Goal: Task Accomplishment & Management: Use online tool/utility

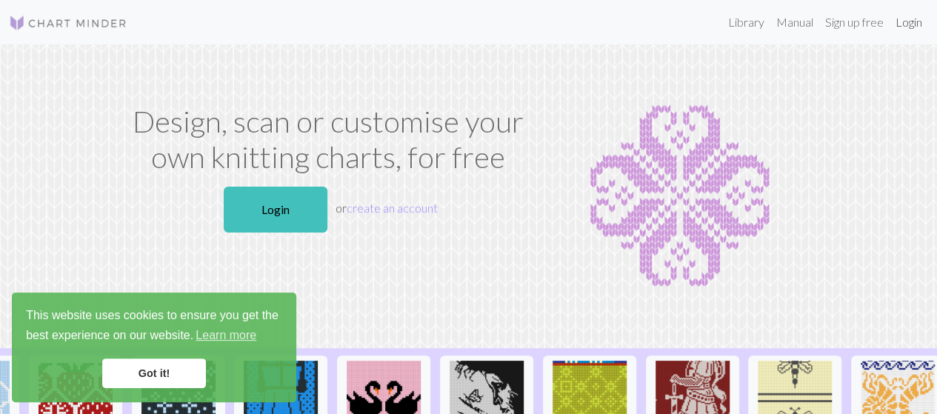
click at [909, 23] on link "Login" at bounding box center [909, 22] width 39 height 30
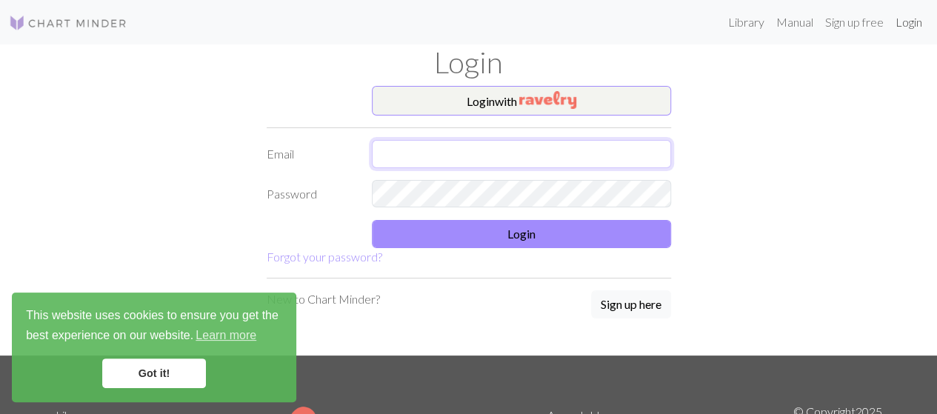
type input "[EMAIL_ADDRESS][DOMAIN_NAME]"
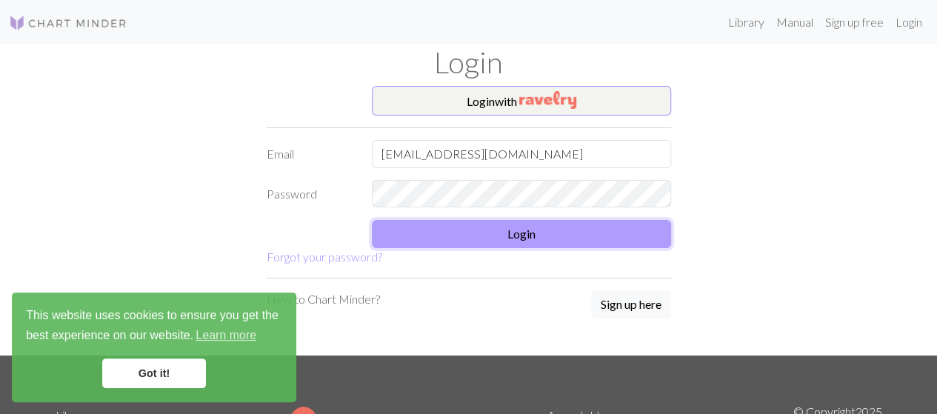
click at [514, 239] on button "Login" at bounding box center [521, 234] width 299 height 28
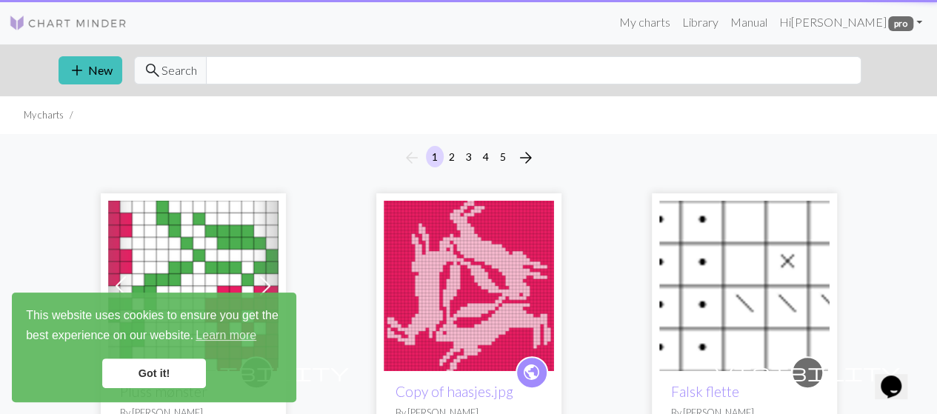
click at [169, 373] on link "Got it!" at bounding box center [154, 374] width 104 height 30
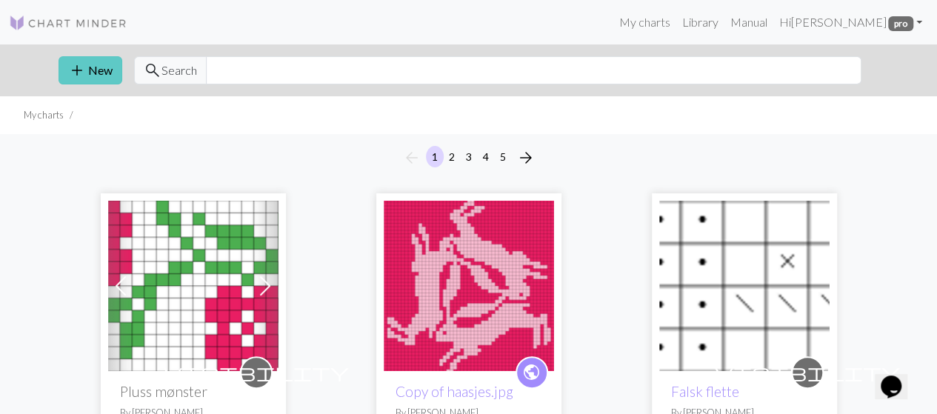
click at [86, 70] on button "add New" at bounding box center [91, 70] width 64 height 28
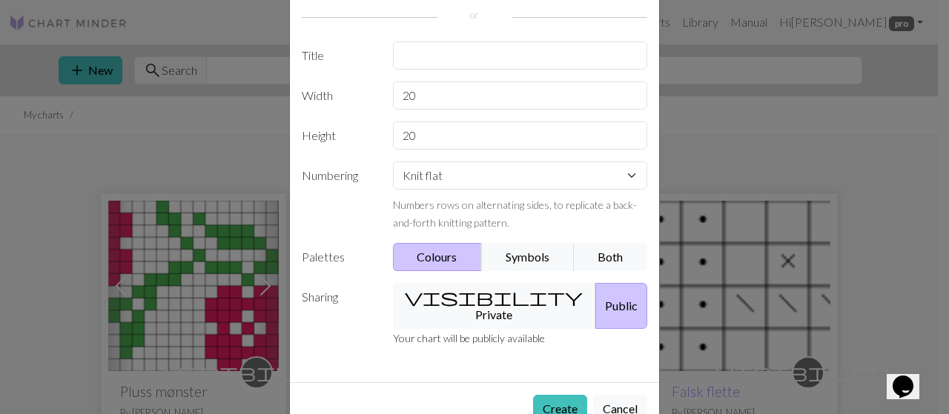
scroll to position [119, 0]
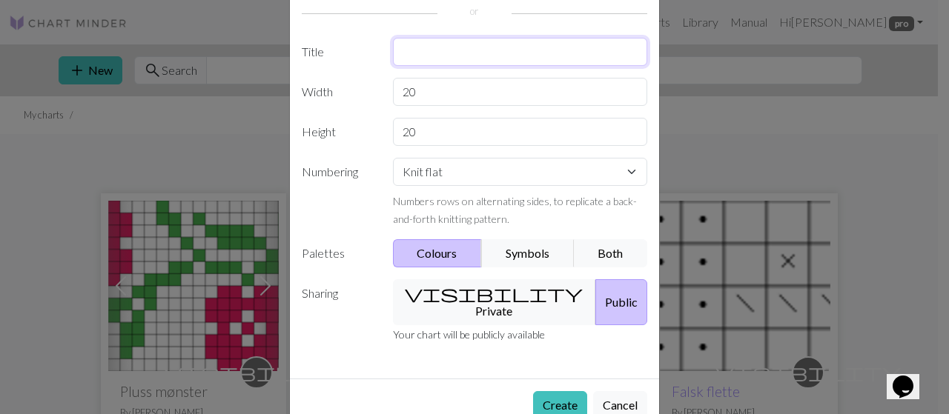
click at [434, 59] on input "text" at bounding box center [520, 52] width 255 height 28
type input "[PERSON_NAME]"
click at [442, 293] on span "visibility" at bounding box center [494, 293] width 178 height 21
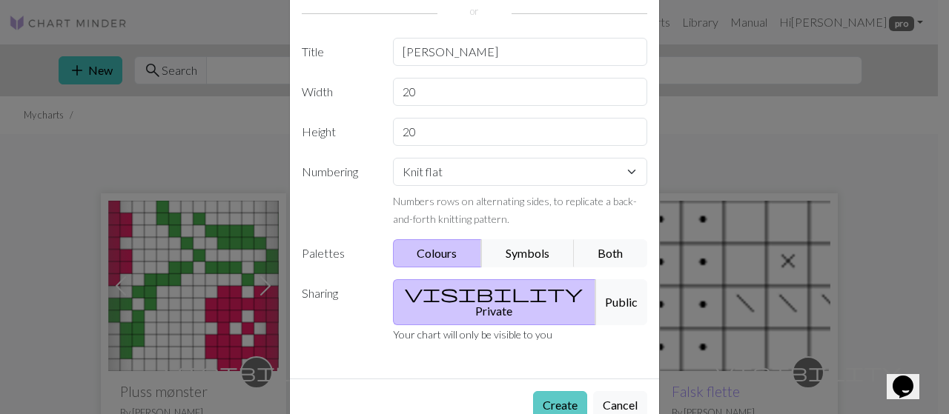
click at [557, 391] on button "Create" at bounding box center [560, 405] width 54 height 28
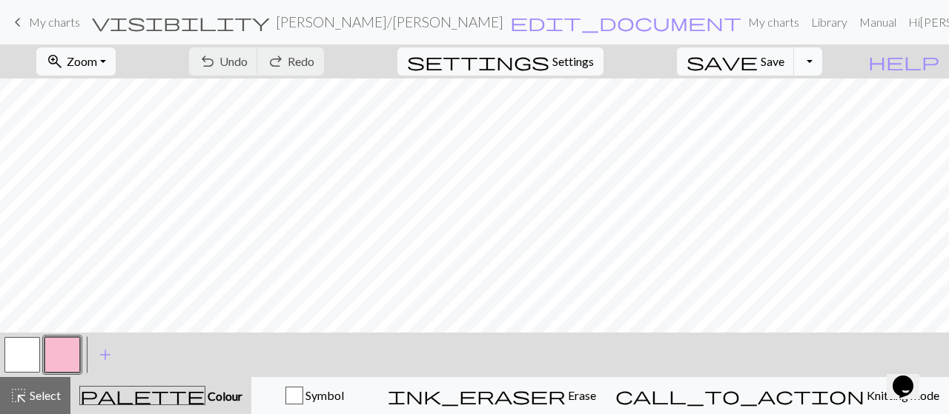
click at [822, 66] on button "Toggle Dropdown" at bounding box center [808, 61] width 28 height 28
click at [594, 61] on span "Settings" at bounding box center [573, 62] width 42 height 18
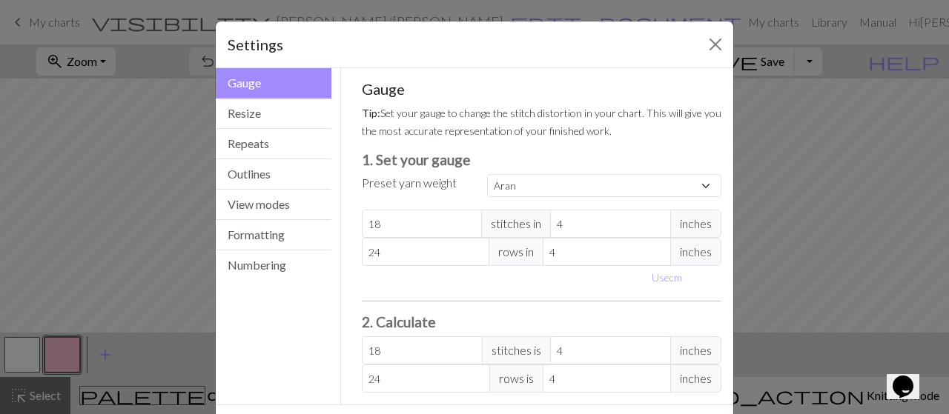
scroll to position [60, 0]
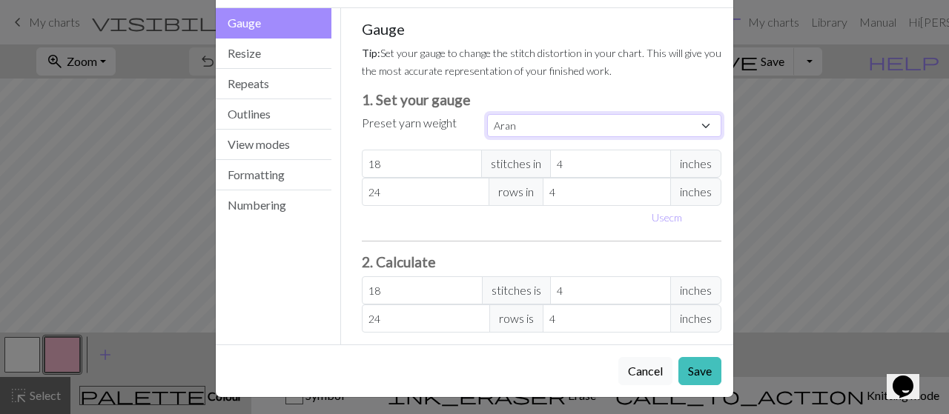
click at [634, 124] on select "Custom Square Lace Light Fingering Fingering Sport Double knit Worsted Aran Bul…" at bounding box center [604, 125] width 234 height 23
select select "square"
click at [487, 114] on select "Custom Square Lace Light Fingering Fingering Sport Double knit Worsted Aran Bul…" at bounding box center [604, 125] width 234 height 23
type input "32"
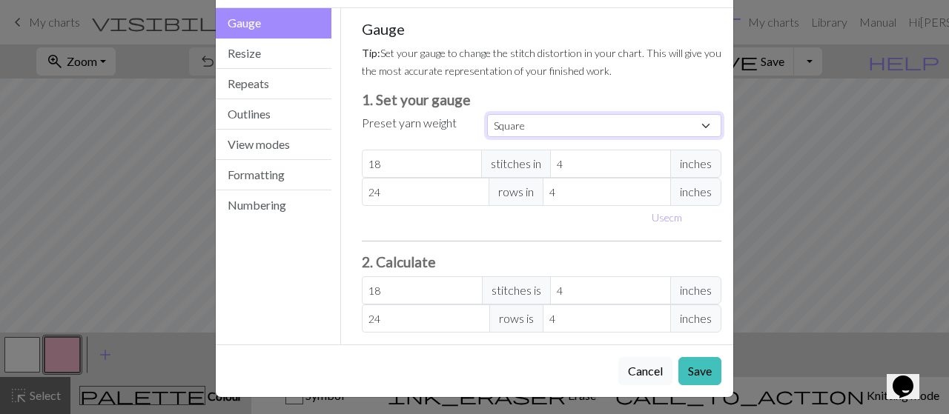
type input "32"
click at [692, 365] on button "Save" at bounding box center [699, 371] width 43 height 28
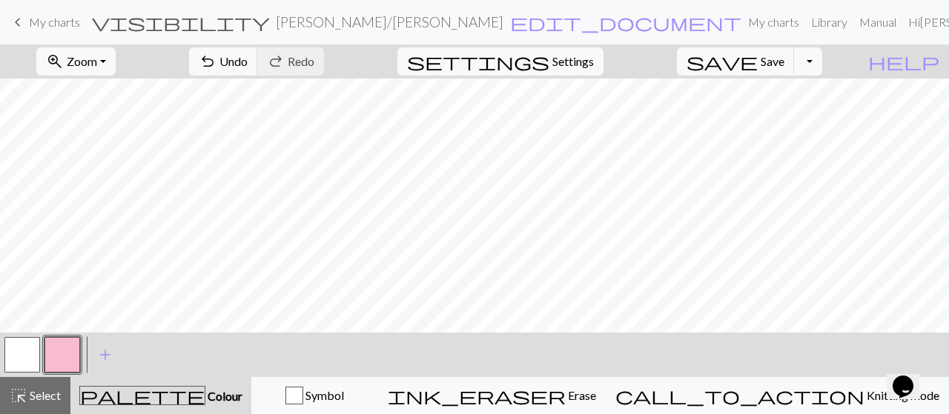
click at [65, 359] on button "button" at bounding box center [62, 355] width 36 height 36
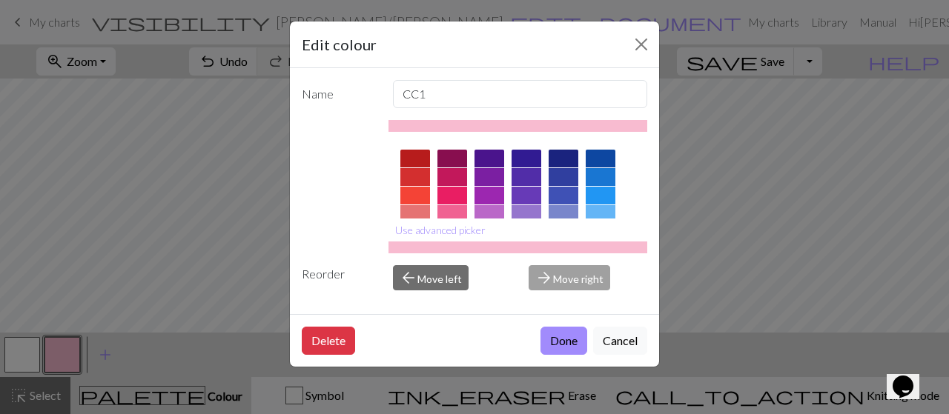
click at [559, 196] on div at bounding box center [563, 196] width 30 height 18
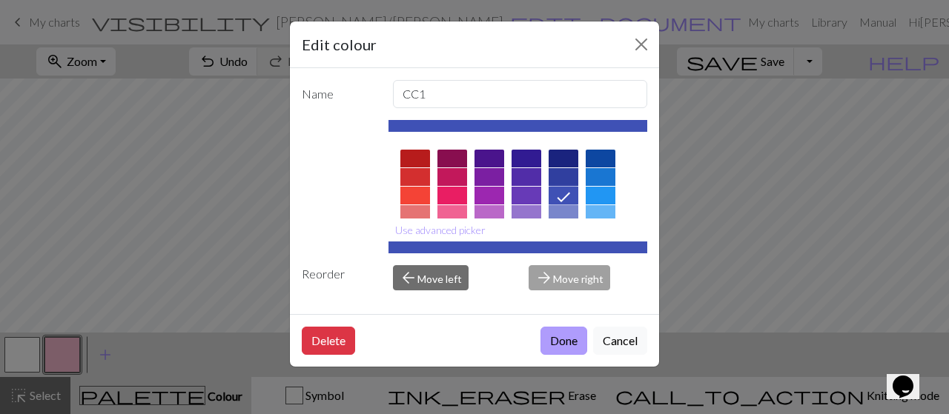
click at [565, 343] on button "Done" at bounding box center [563, 341] width 47 height 28
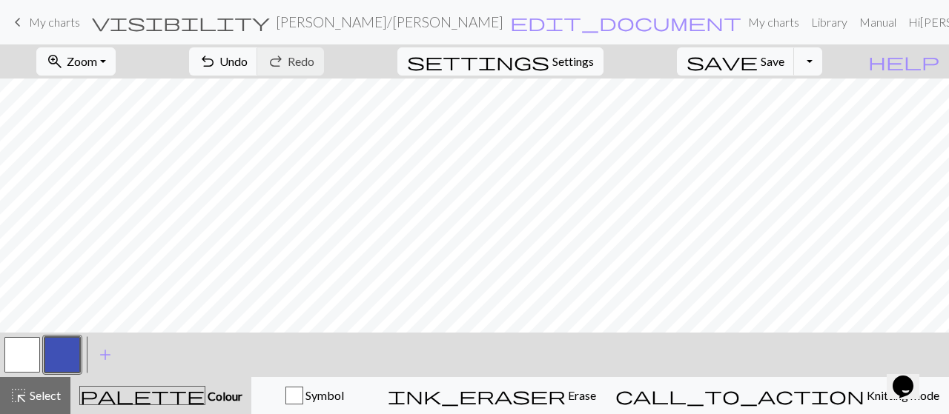
click at [76, 357] on button "button" at bounding box center [62, 355] width 36 height 36
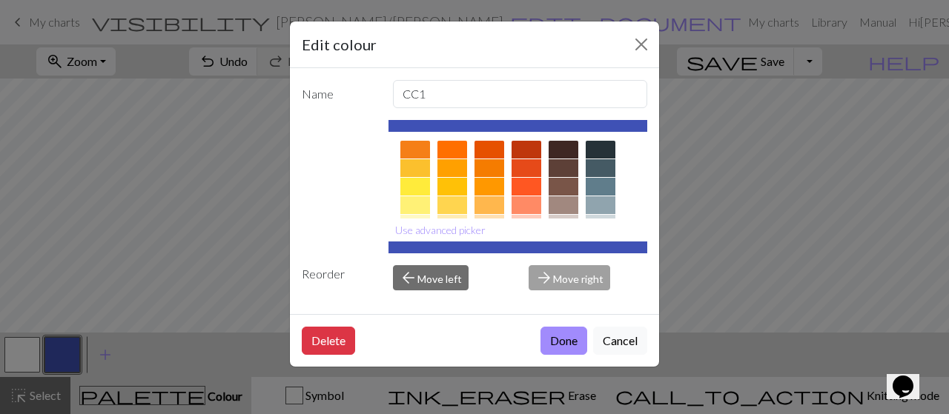
scroll to position [316, 0]
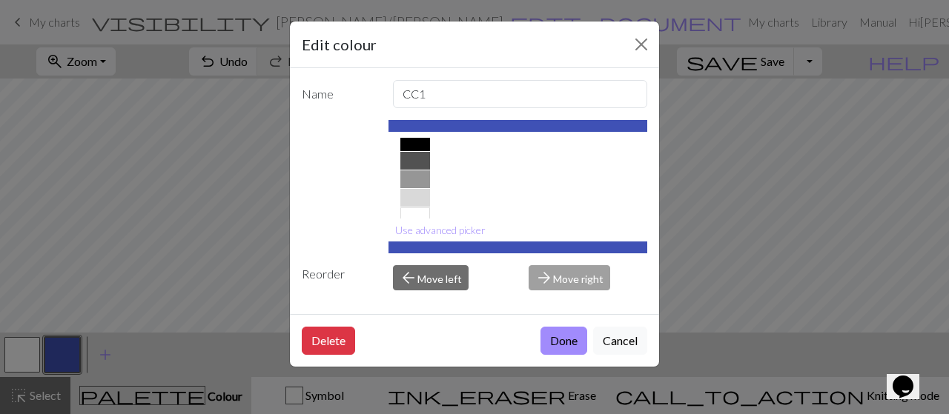
click at [418, 160] on div at bounding box center [415, 161] width 30 height 18
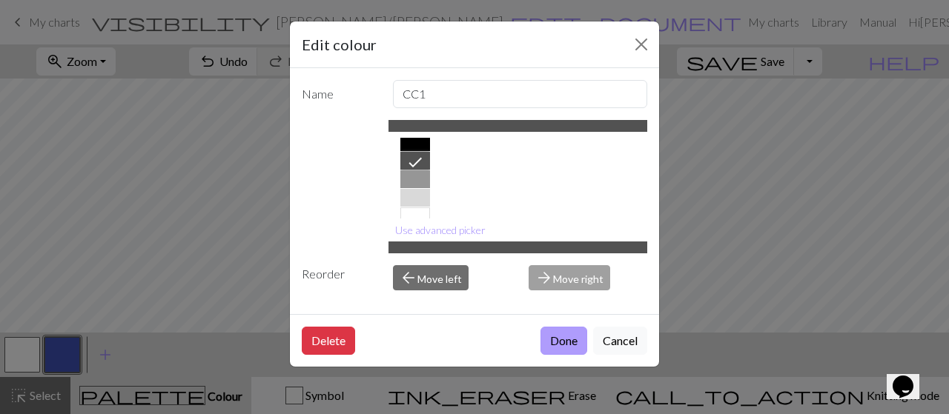
click at [557, 336] on button "Done" at bounding box center [563, 341] width 47 height 28
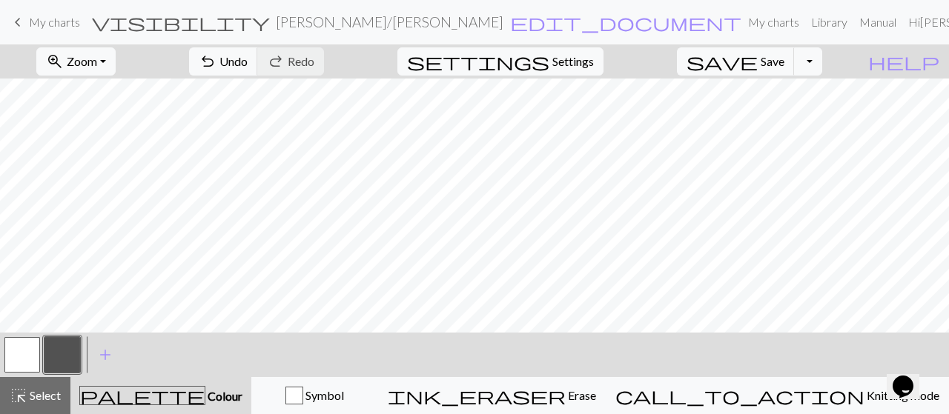
click at [70, 350] on button "button" at bounding box center [62, 355] width 36 height 36
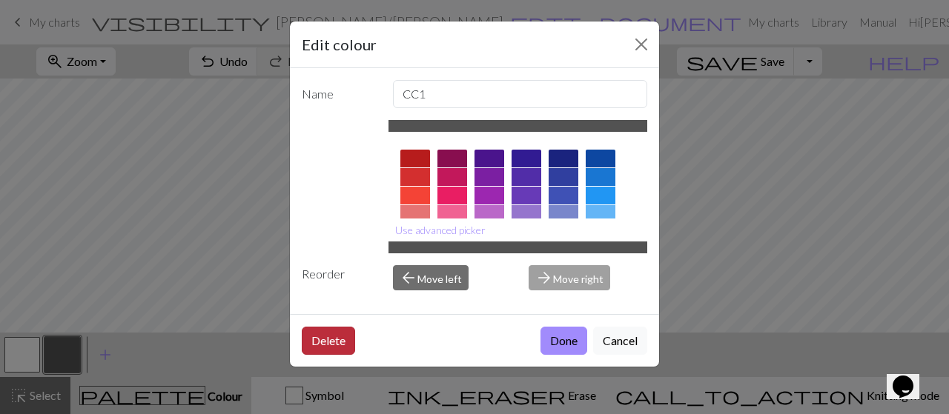
click at [320, 344] on button "Delete" at bounding box center [328, 341] width 53 height 28
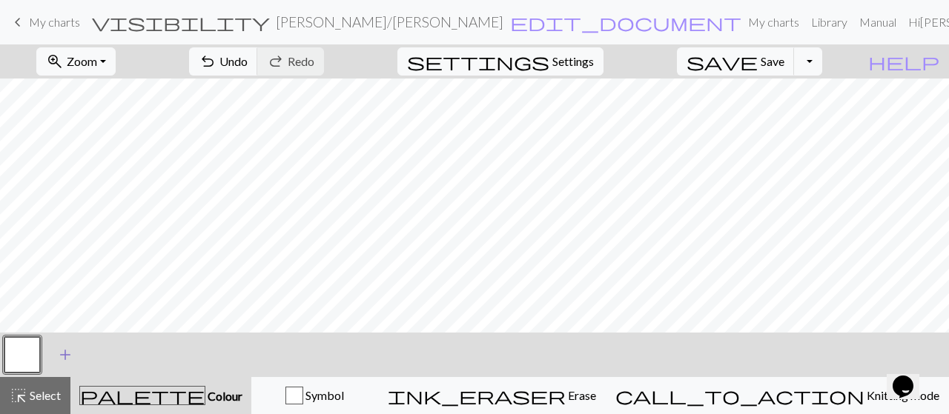
click at [60, 364] on span "add" at bounding box center [65, 355] width 18 height 21
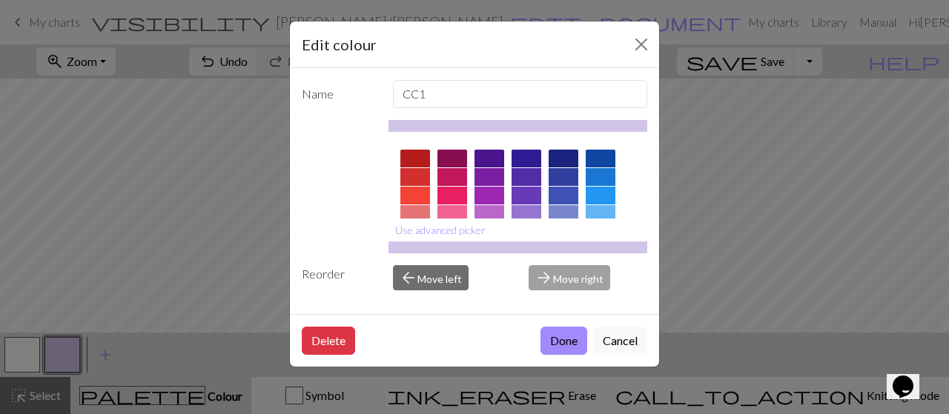
click at [554, 173] on div at bounding box center [563, 177] width 30 height 18
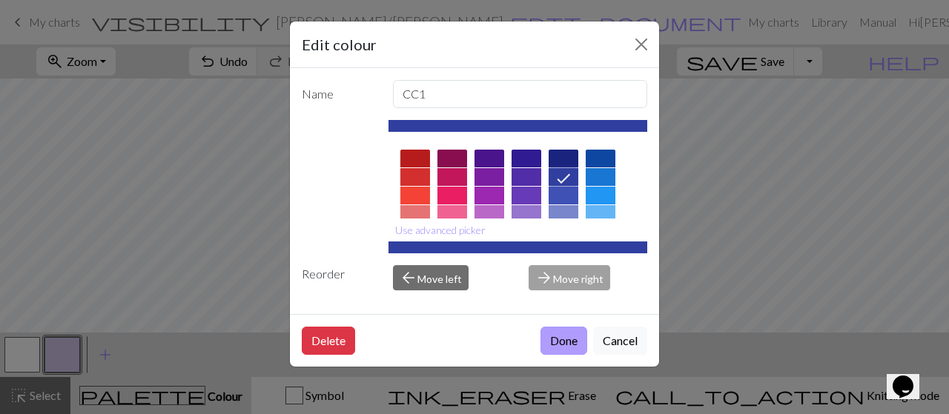
click at [568, 336] on button "Done" at bounding box center [563, 341] width 47 height 28
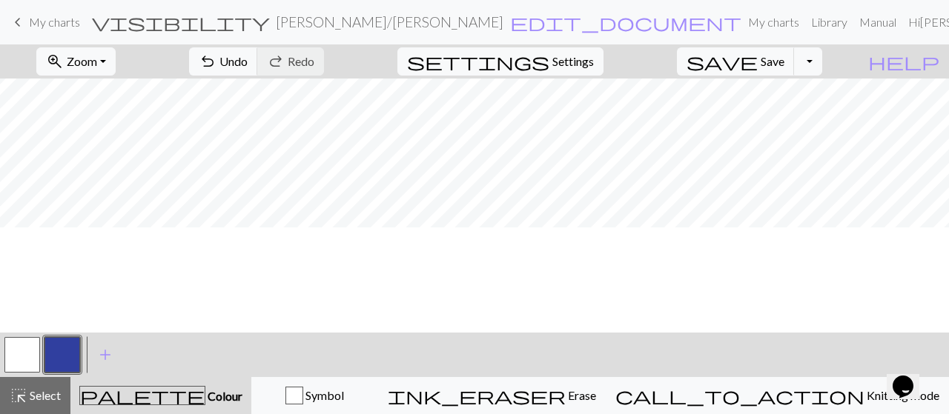
scroll to position [0, 0]
click at [22, 365] on button "button" at bounding box center [22, 355] width 36 height 36
click at [56, 359] on button "button" at bounding box center [62, 355] width 36 height 36
click at [31, 359] on button "button" at bounding box center [22, 355] width 36 height 36
click at [66, 351] on button "button" at bounding box center [62, 355] width 36 height 36
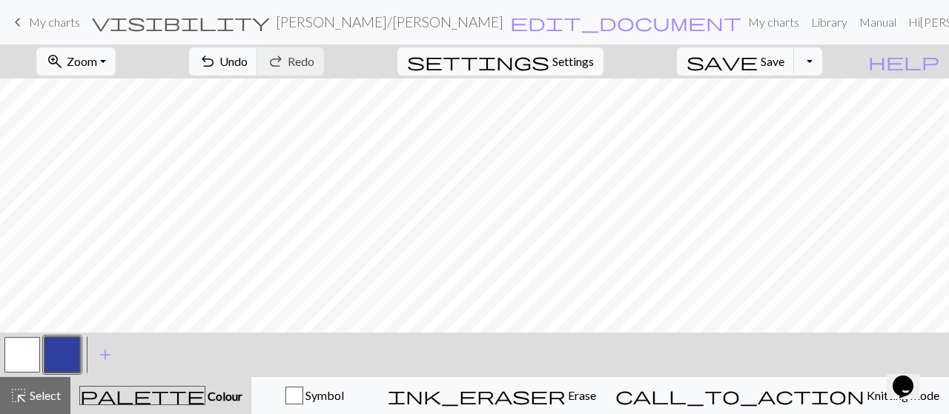
click at [64, 351] on button "button" at bounding box center [62, 355] width 36 height 36
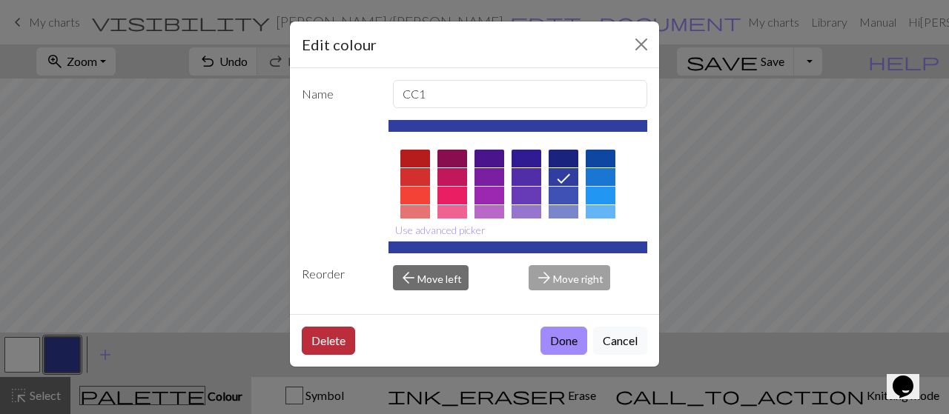
click at [315, 339] on button "Delete" at bounding box center [328, 341] width 53 height 28
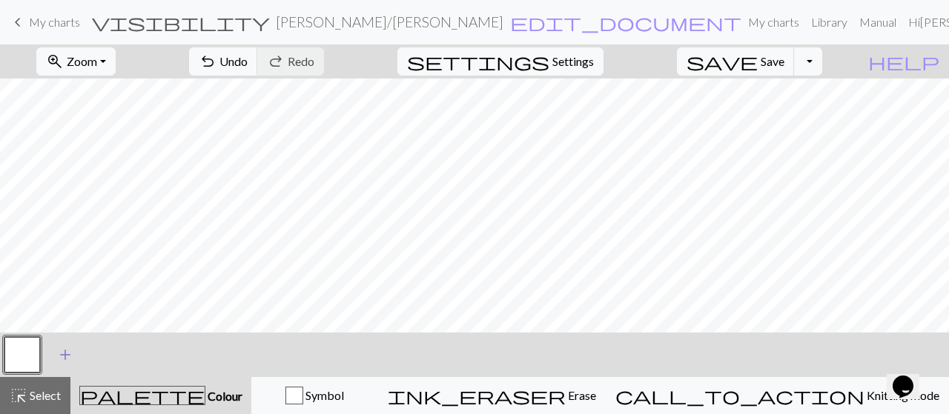
click at [64, 357] on span "add" at bounding box center [65, 355] width 18 height 21
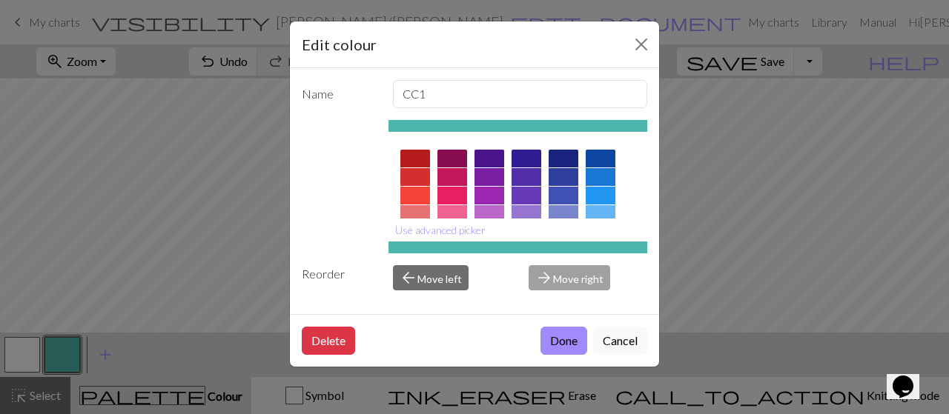
click at [566, 184] on div at bounding box center [563, 177] width 30 height 18
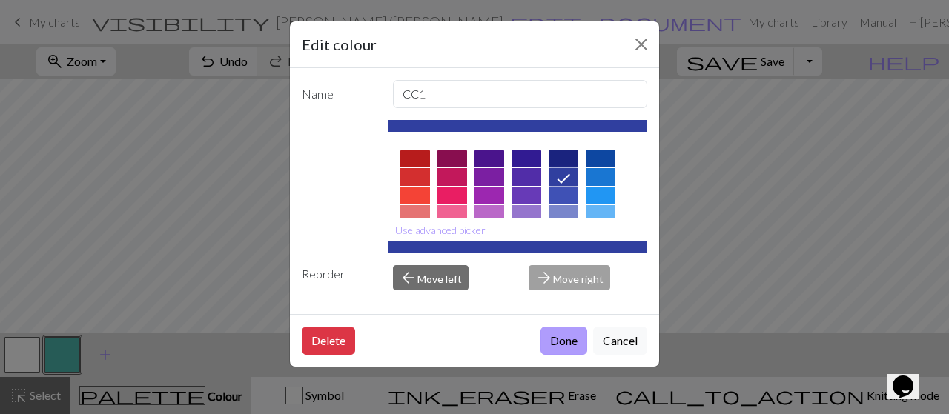
click at [564, 336] on button "Done" at bounding box center [563, 341] width 47 height 28
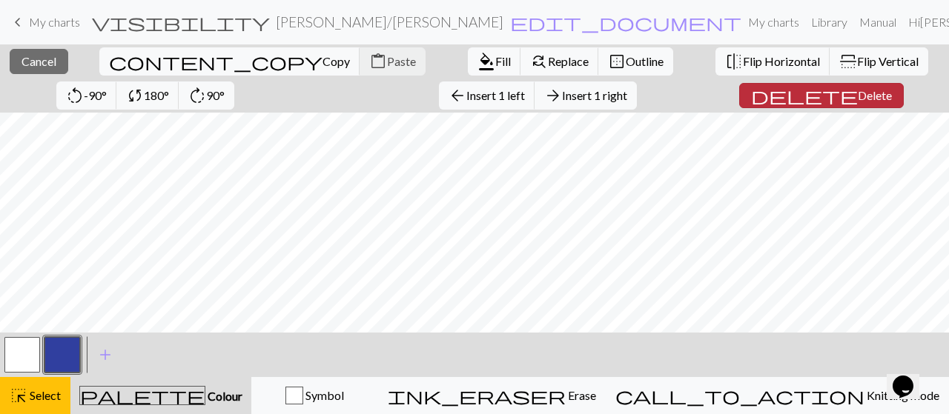
click at [751, 96] on span "delete" at bounding box center [804, 95] width 107 height 21
click at [857, 95] on span "Delete" at bounding box center [874, 95] width 34 height 14
click at [562, 93] on span "Insert 1 right" at bounding box center [594, 95] width 65 height 14
click at [857, 91] on span "Delete" at bounding box center [874, 95] width 34 height 14
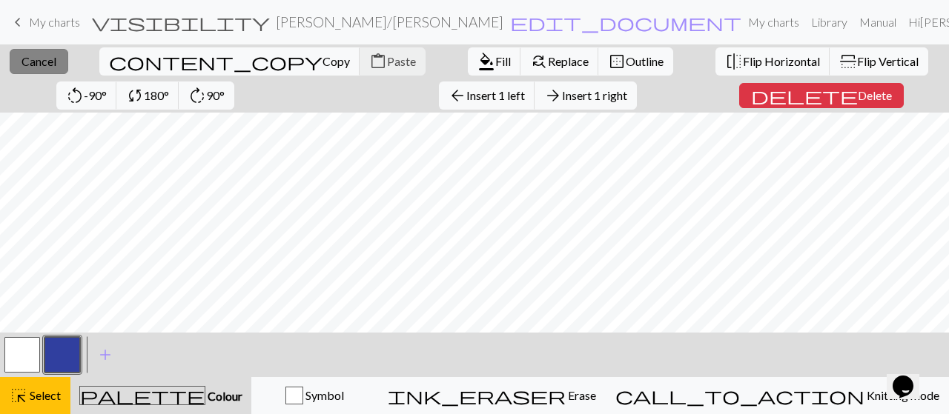
click at [49, 64] on span "Cancel" at bounding box center [38, 61] width 35 height 14
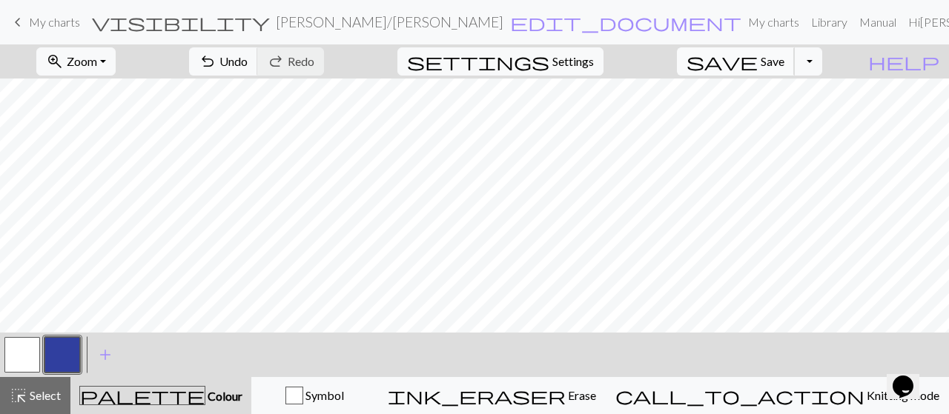
click at [757, 71] on span "save" at bounding box center [721, 61] width 71 height 21
click at [822, 66] on button "Toggle Dropdown" at bounding box center [808, 61] width 28 height 28
click at [782, 96] on button "file_copy Save a copy" at bounding box center [699, 94] width 245 height 24
click at [9, 364] on button "button" at bounding box center [22, 355] width 36 height 36
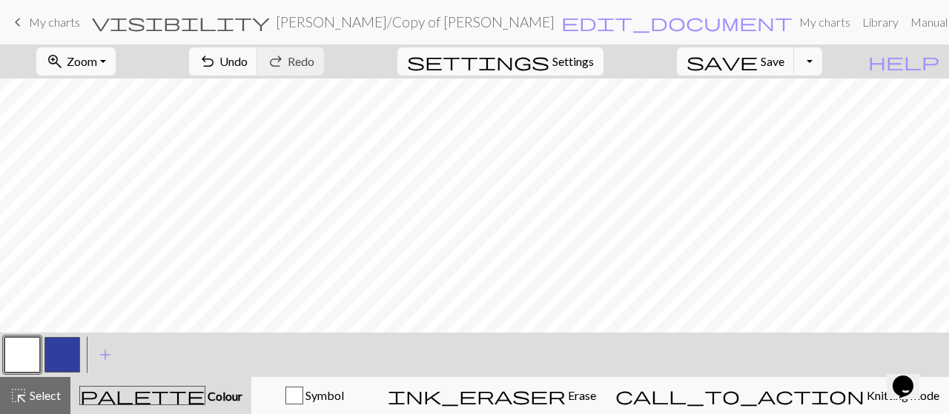
click at [62, 353] on button "button" at bounding box center [62, 355] width 36 height 36
click at [248, 62] on span "Undo" at bounding box center [233, 61] width 28 height 14
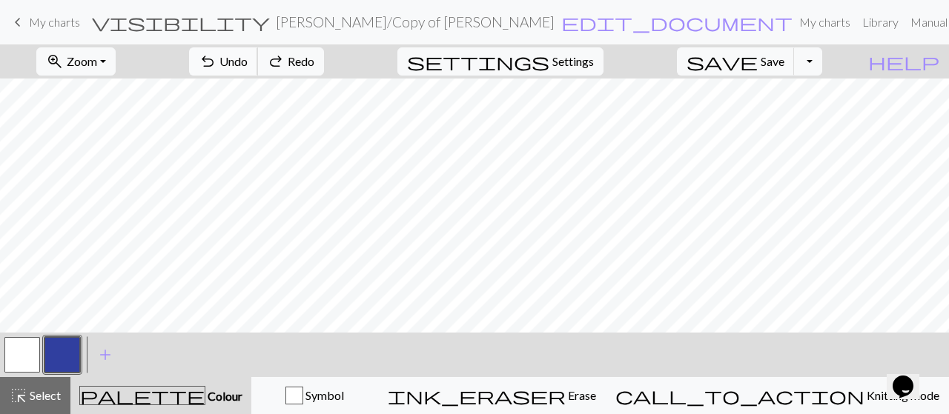
click at [248, 62] on span "Undo" at bounding box center [233, 61] width 28 height 14
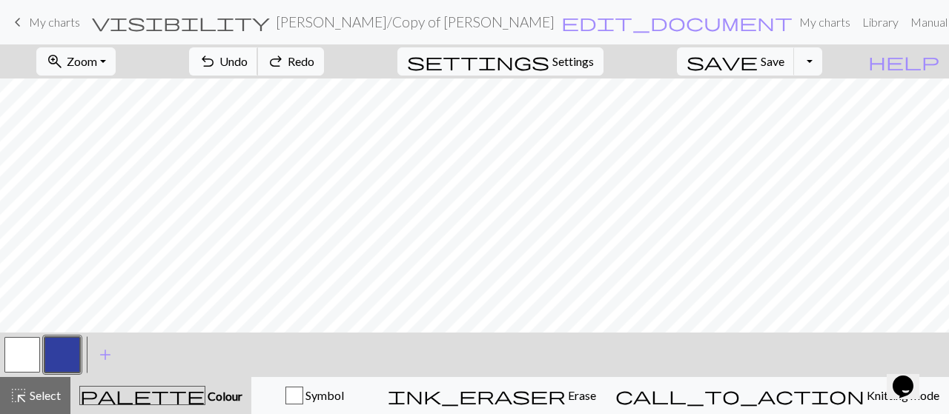
click at [248, 62] on span "Undo" at bounding box center [233, 61] width 28 height 14
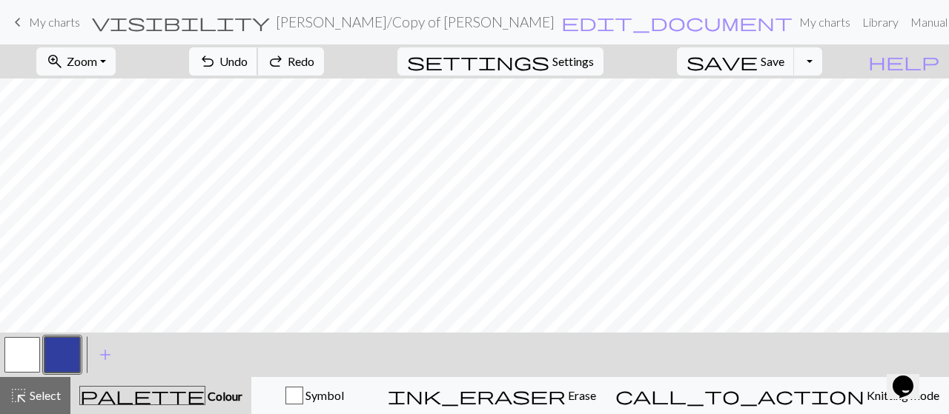
click at [248, 62] on span "Undo" at bounding box center [233, 61] width 28 height 14
click at [324, 69] on button "redo Redo Redo" at bounding box center [290, 61] width 67 height 28
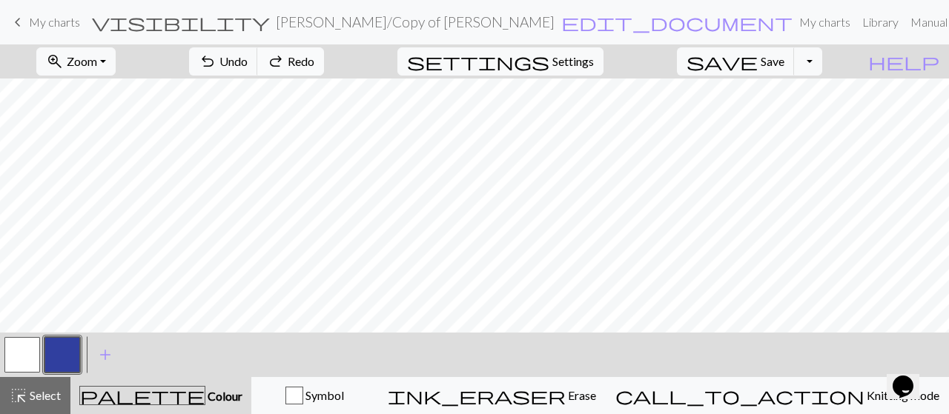
click at [324, 69] on button "redo Redo Redo" at bounding box center [290, 61] width 67 height 28
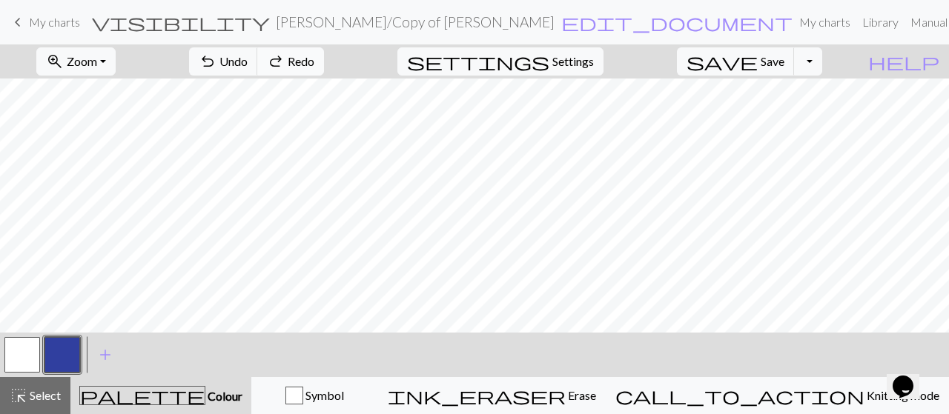
click at [324, 69] on button "redo Redo Redo" at bounding box center [290, 61] width 67 height 28
click at [30, 353] on button "button" at bounding box center [22, 355] width 36 height 36
drag, startPoint x: 58, startPoint y: 361, endPoint x: 152, endPoint y: 325, distance: 100.9
click at [59, 361] on button "button" at bounding box center [62, 355] width 36 height 36
click at [24, 364] on button "button" at bounding box center [22, 355] width 36 height 36
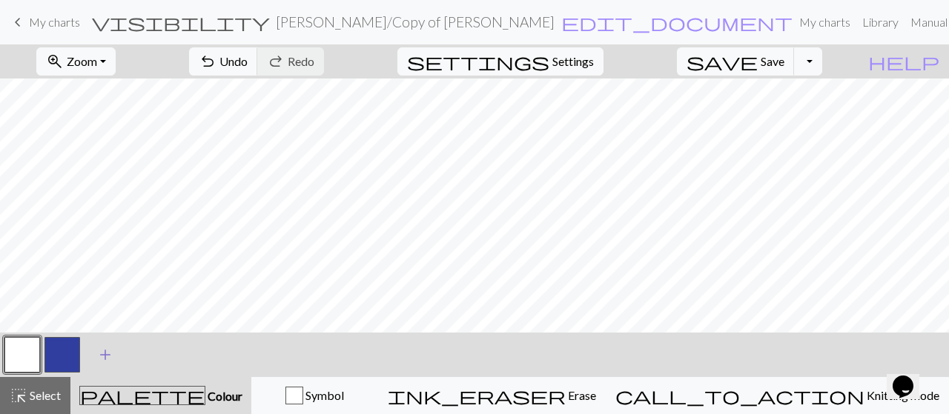
drag, startPoint x: 66, startPoint y: 359, endPoint x: 98, endPoint y: 338, distance: 38.4
click at [67, 358] on button "button" at bounding box center [62, 355] width 36 height 36
click at [36, 359] on button "button" at bounding box center [22, 355] width 36 height 36
click at [248, 59] on span "Undo" at bounding box center [233, 61] width 28 height 14
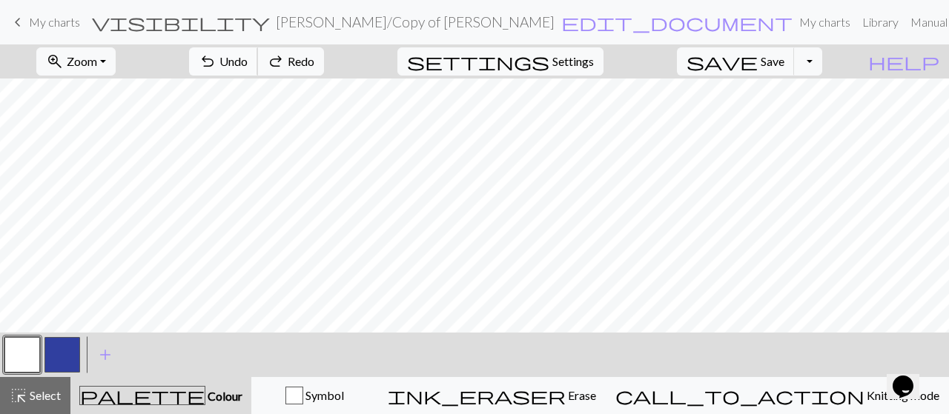
click at [248, 59] on span "Undo" at bounding box center [233, 61] width 28 height 14
click at [54, 357] on button "button" at bounding box center [62, 355] width 36 height 36
click at [30, 359] on button "button" at bounding box center [22, 355] width 36 height 36
drag, startPoint x: 66, startPoint y: 356, endPoint x: 117, endPoint y: 337, distance: 54.4
click at [70, 355] on button "button" at bounding box center [62, 355] width 36 height 36
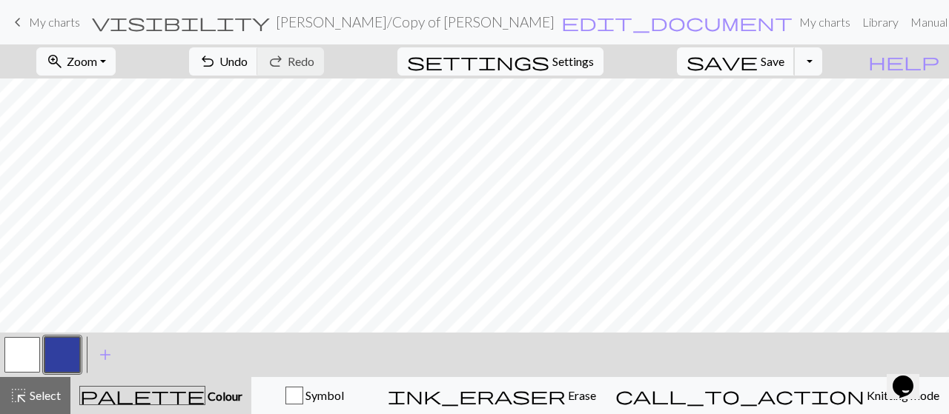
click at [757, 64] on span "save" at bounding box center [721, 61] width 71 height 21
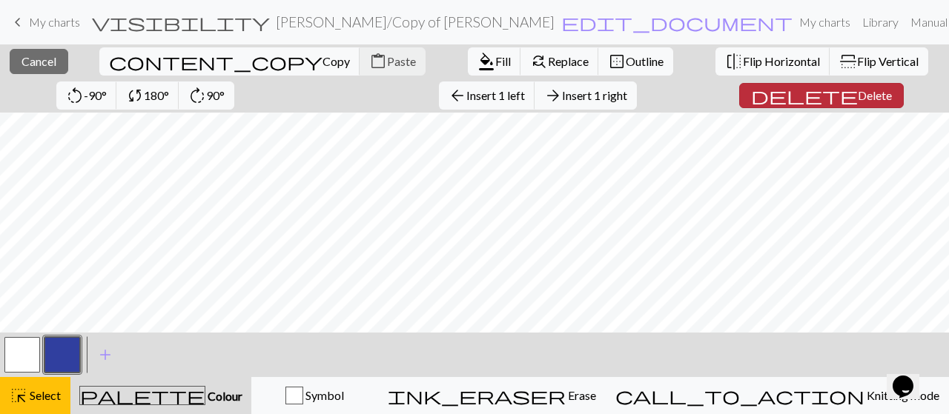
click at [857, 98] on span "Delete" at bounding box center [874, 95] width 34 height 14
click at [466, 98] on span "Insert 1 left" at bounding box center [495, 95] width 59 height 14
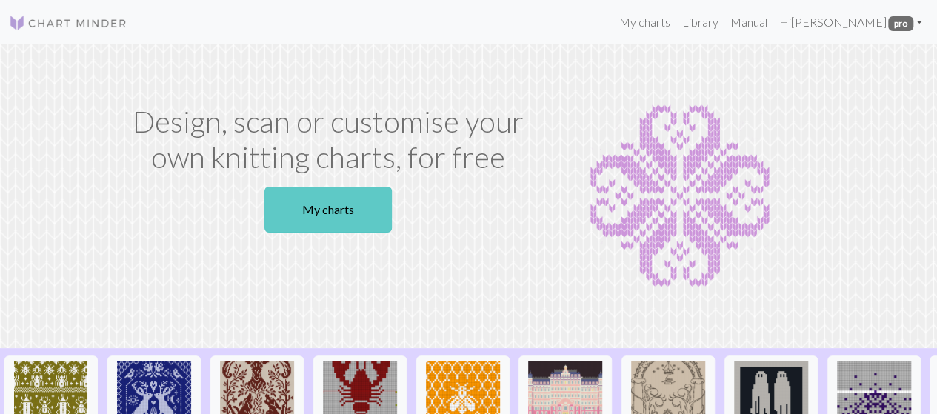
click at [338, 206] on link "My charts" at bounding box center [328, 210] width 127 height 46
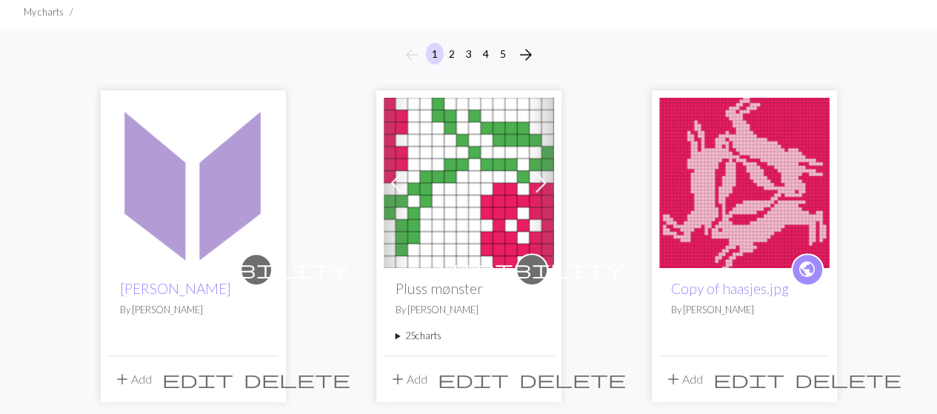
scroll to position [148, 0]
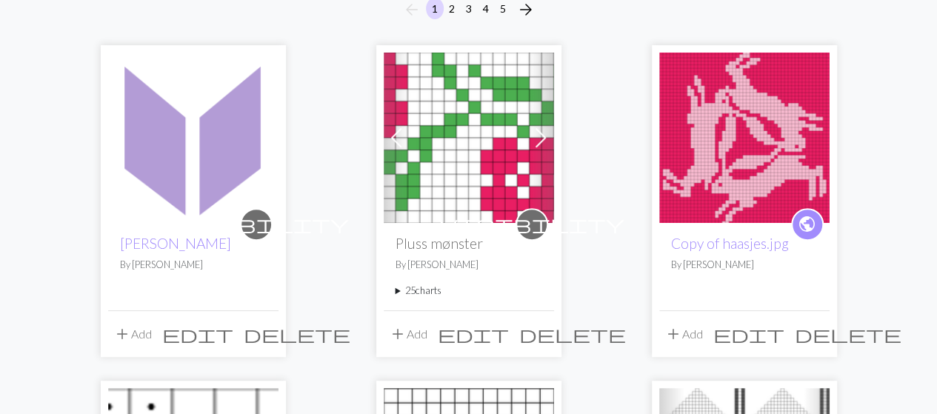
click at [458, 166] on img at bounding box center [469, 138] width 170 height 170
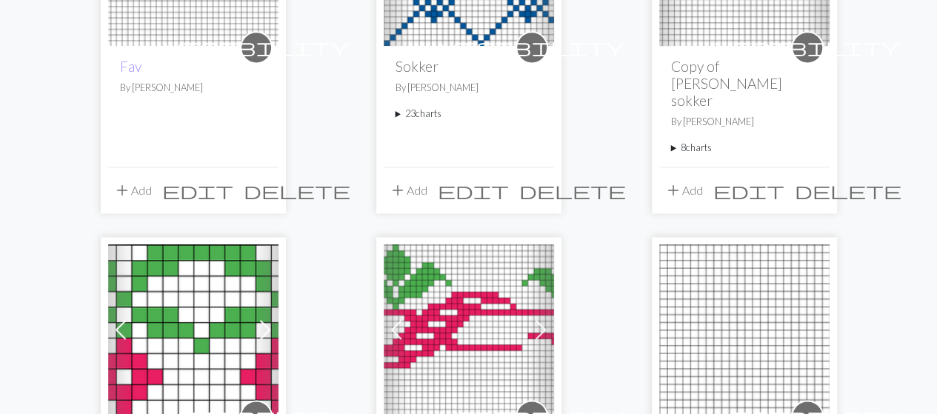
scroll to position [815, 0]
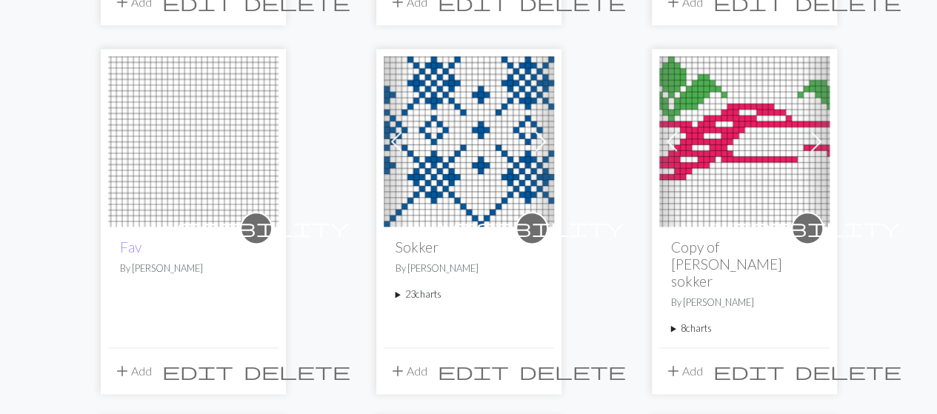
click at [466, 154] on img at bounding box center [469, 141] width 170 height 170
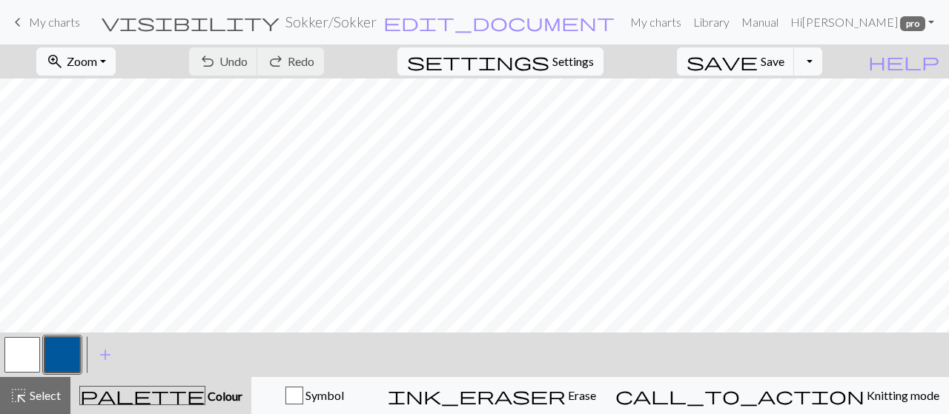
click at [37, 17] on span "My charts" at bounding box center [54, 22] width 51 height 14
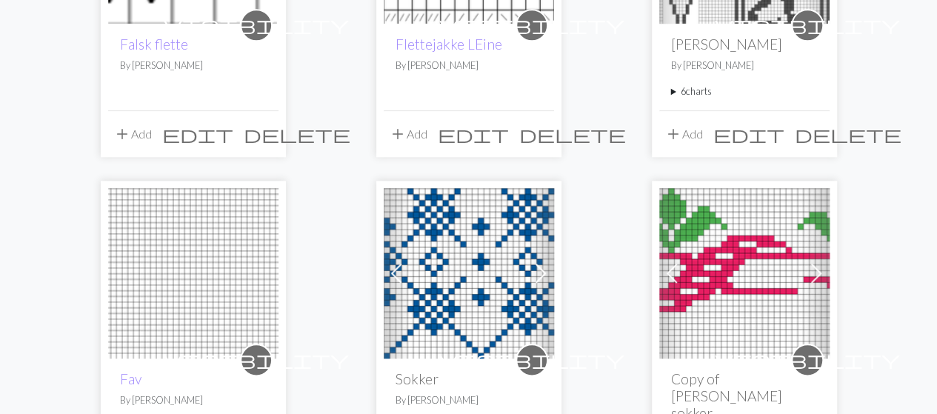
scroll to position [741, 0]
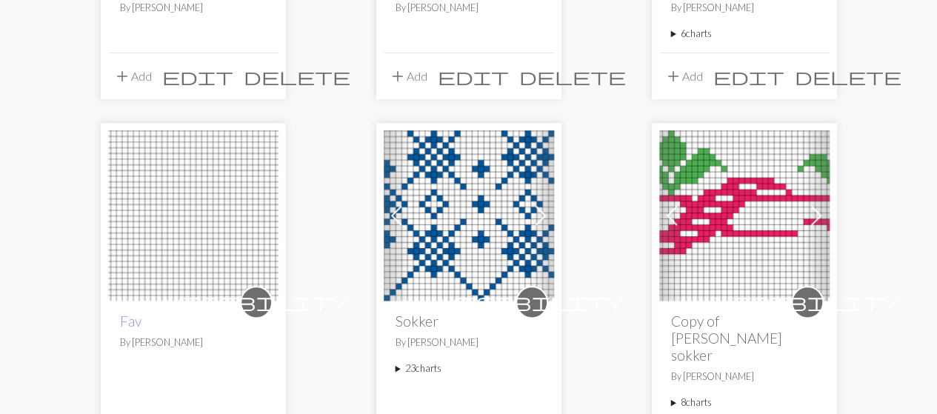
click at [537, 209] on span at bounding box center [541, 216] width 24 height 24
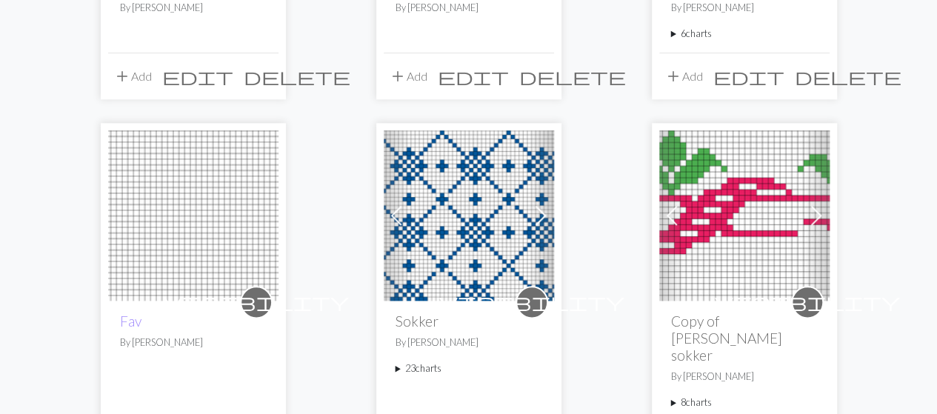
click at [542, 212] on span at bounding box center [541, 216] width 24 height 24
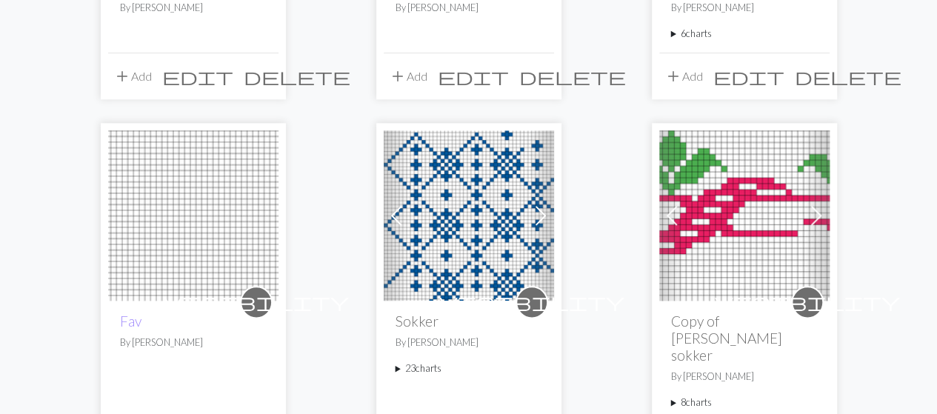
click at [542, 212] on span at bounding box center [541, 216] width 24 height 24
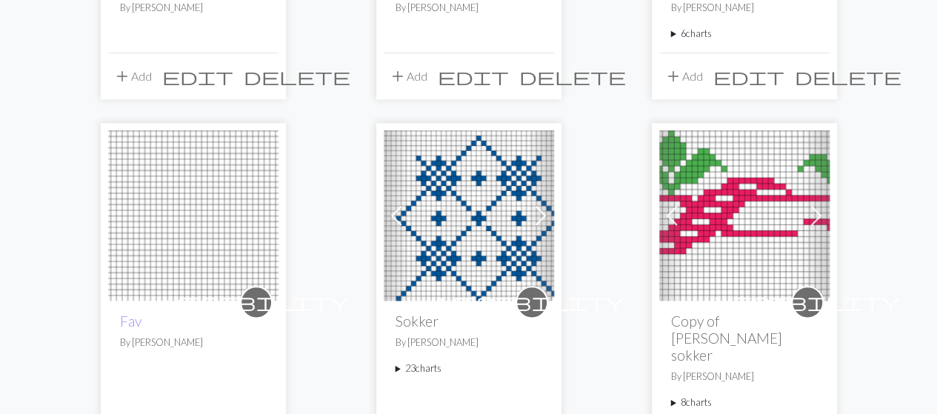
click at [546, 215] on span at bounding box center [541, 216] width 24 height 24
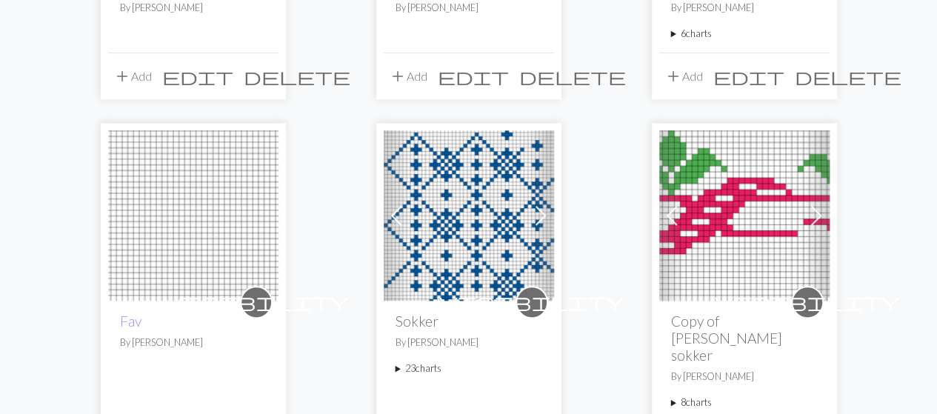
click at [545, 215] on span at bounding box center [541, 216] width 24 height 24
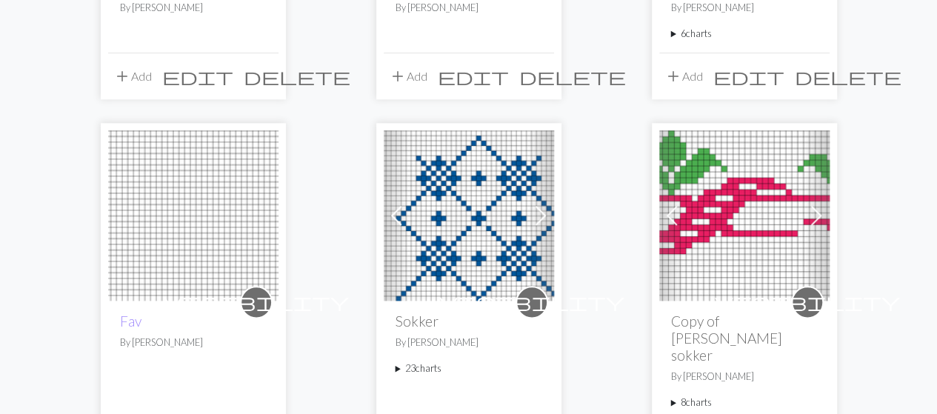
click at [545, 215] on span at bounding box center [541, 216] width 24 height 24
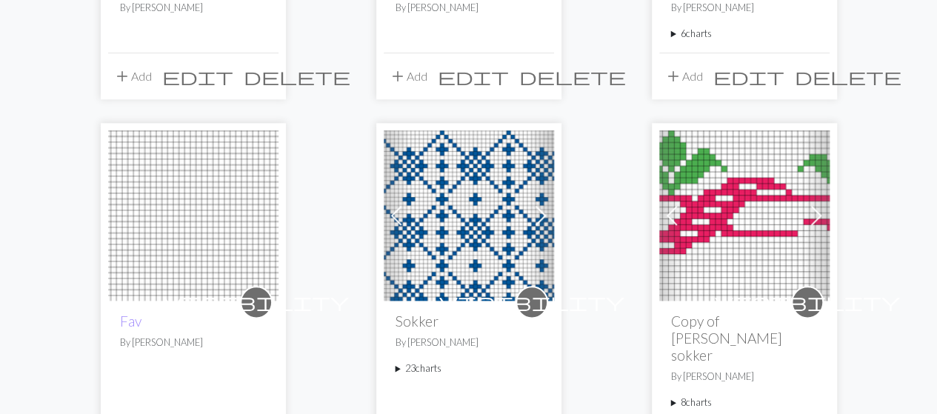
click at [534, 213] on span at bounding box center [541, 216] width 24 height 24
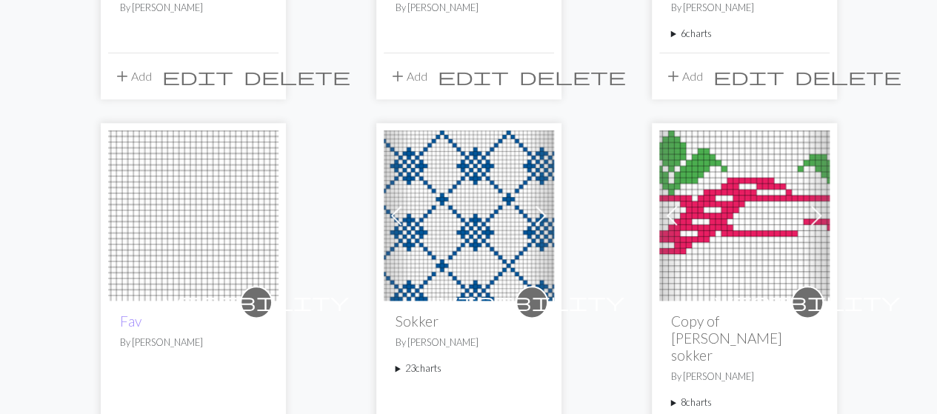
click at [539, 218] on span at bounding box center [541, 216] width 24 height 24
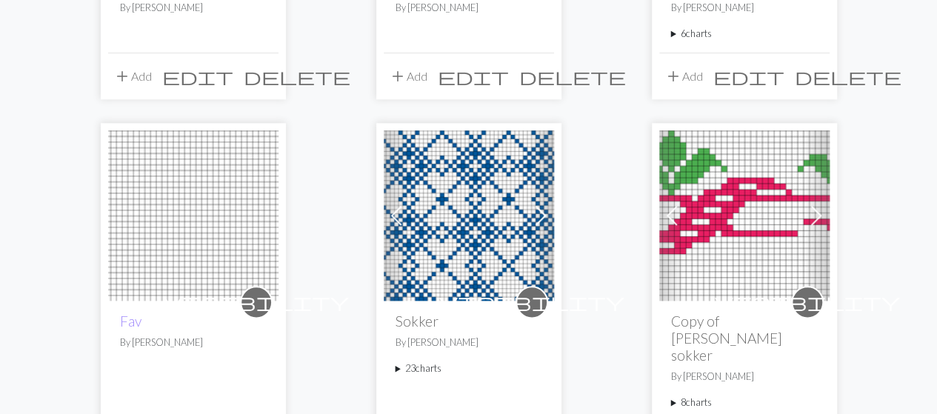
click at [539, 220] on span at bounding box center [541, 216] width 24 height 24
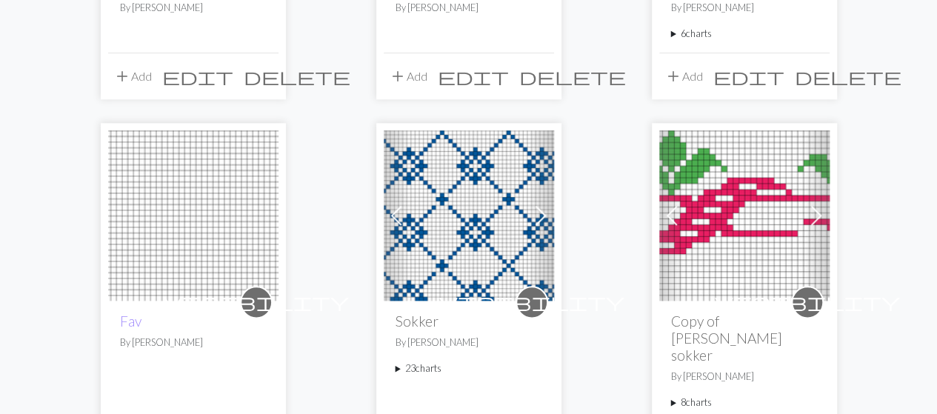
click at [542, 220] on span at bounding box center [541, 216] width 24 height 24
click at [542, 214] on span at bounding box center [541, 216] width 24 height 24
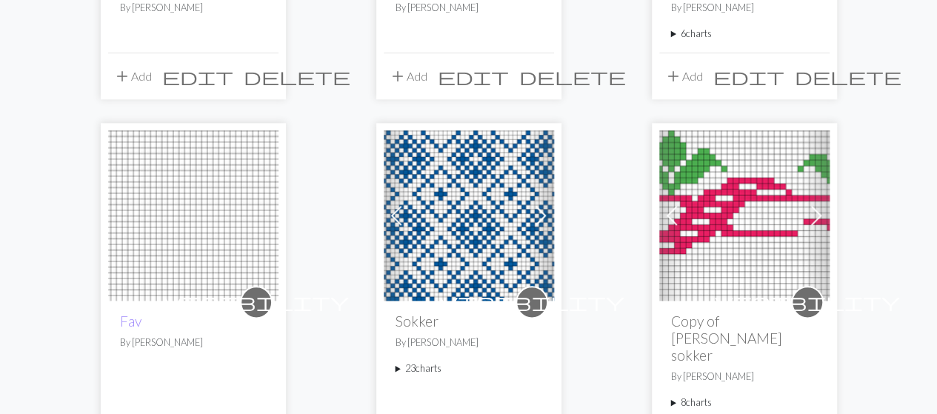
click at [542, 214] on span at bounding box center [541, 216] width 24 height 24
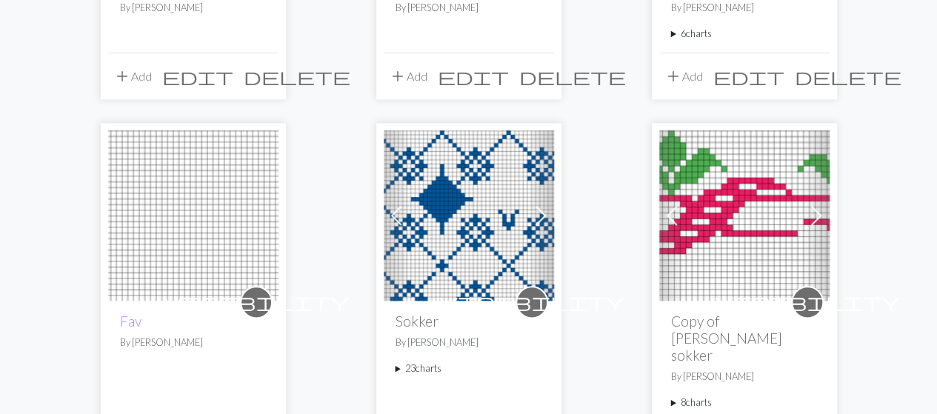
click at [542, 214] on span at bounding box center [541, 216] width 24 height 24
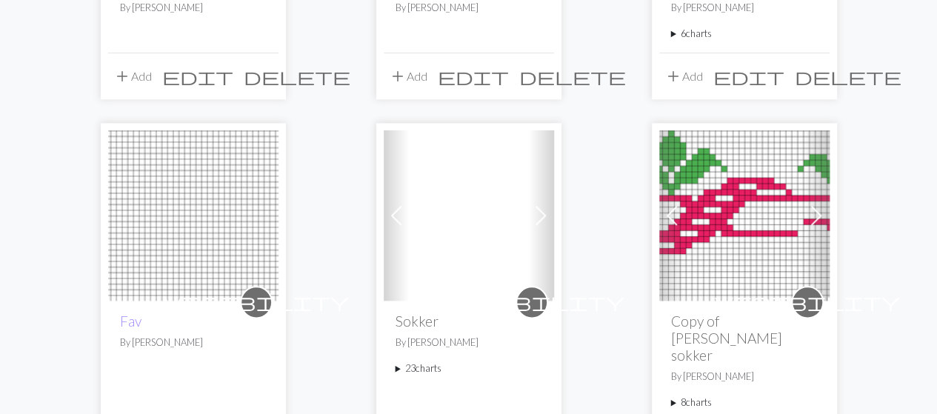
click at [546, 210] on span at bounding box center [541, 216] width 24 height 24
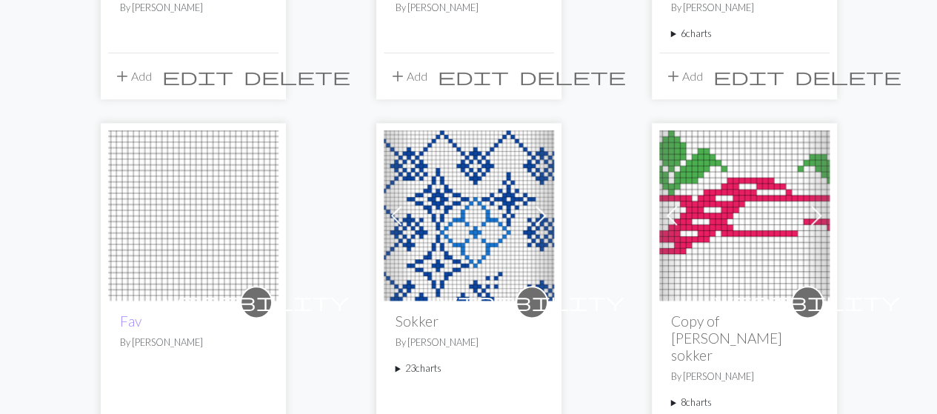
click at [546, 210] on span at bounding box center [541, 216] width 24 height 24
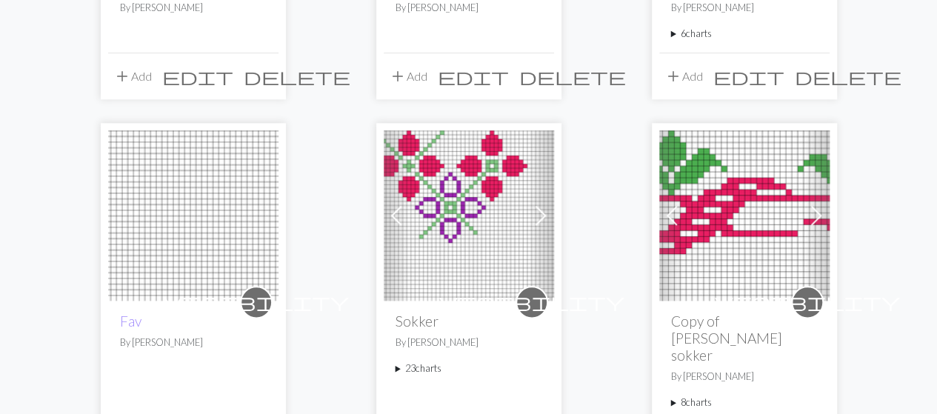
click at [546, 210] on span at bounding box center [541, 216] width 24 height 24
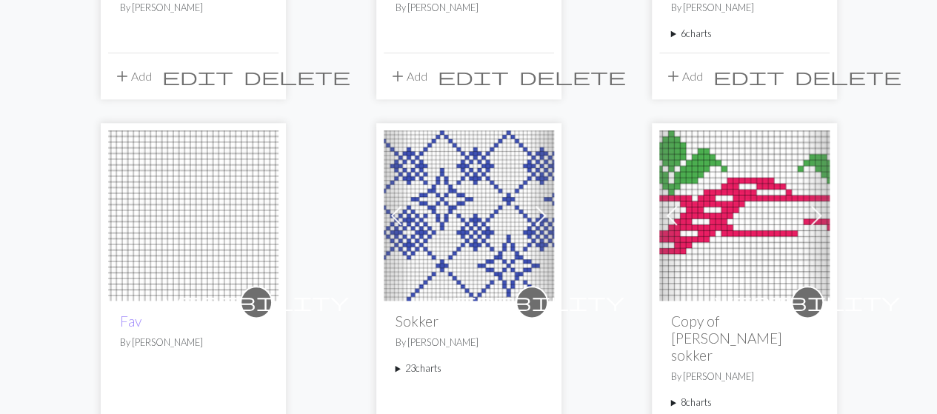
click at [546, 210] on span at bounding box center [541, 216] width 24 height 24
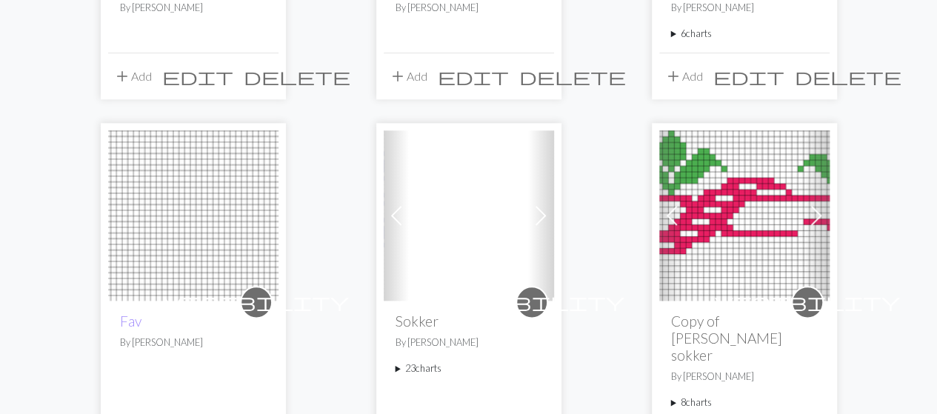
click at [546, 210] on span at bounding box center [541, 216] width 24 height 24
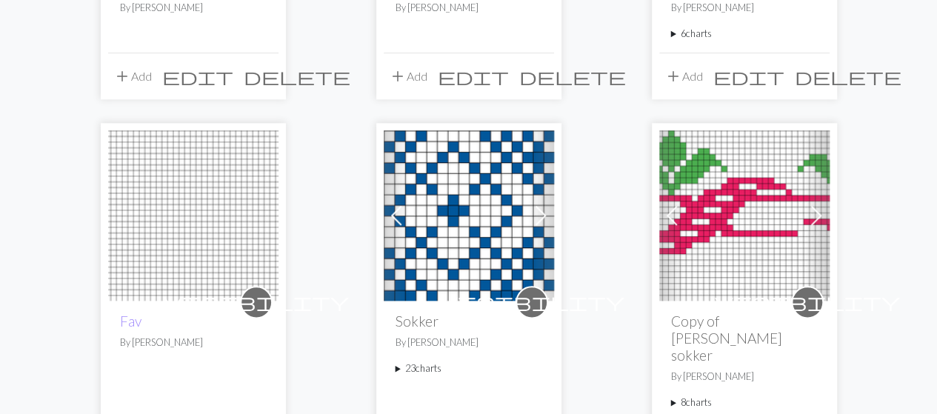
click at [403, 217] on span at bounding box center [397, 216] width 24 height 24
click at [468, 219] on img at bounding box center [469, 215] width 170 height 170
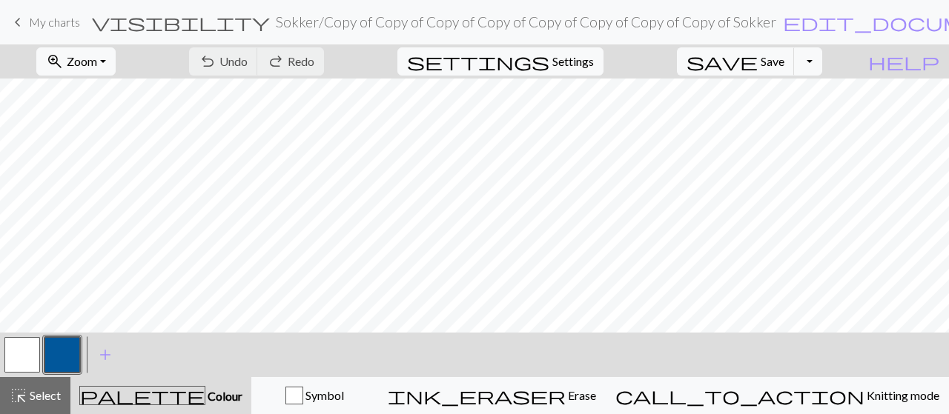
click at [31, 24] on span "My charts" at bounding box center [54, 22] width 51 height 14
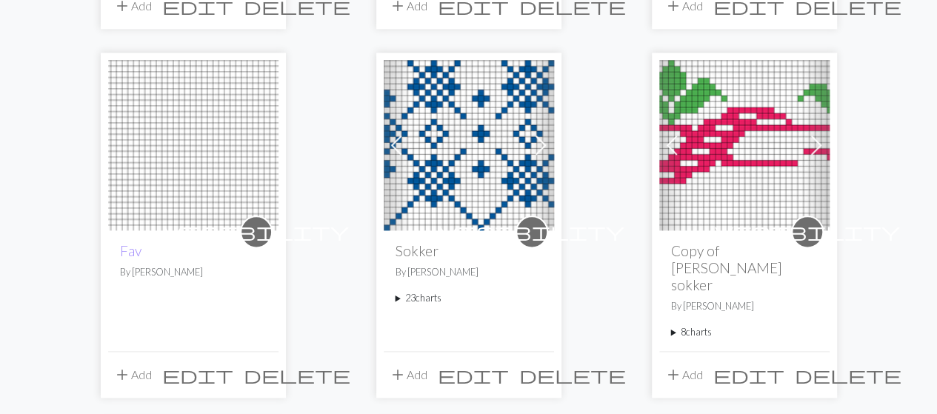
scroll to position [815, 0]
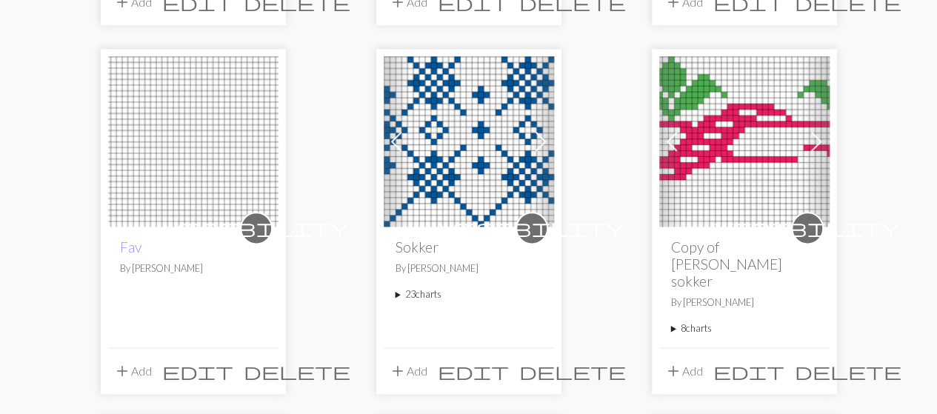
click at [391, 137] on span at bounding box center [397, 142] width 24 height 24
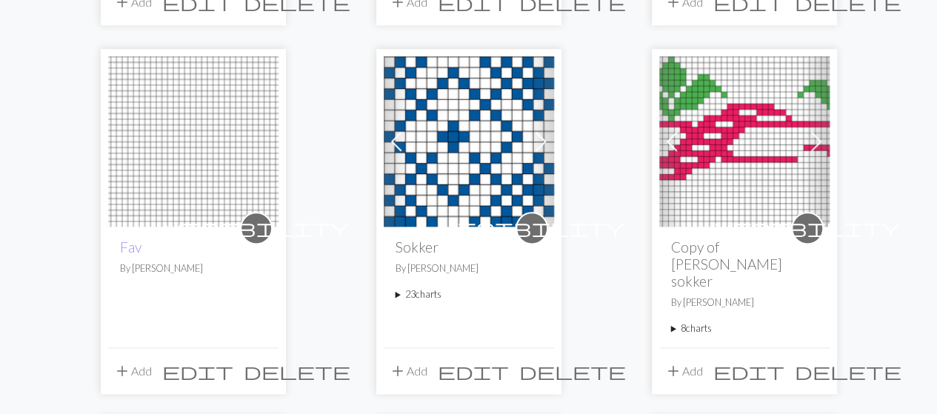
click at [462, 155] on img at bounding box center [469, 141] width 170 height 170
